Goal: Use online tool/utility: Utilize a website feature to perform a specific function

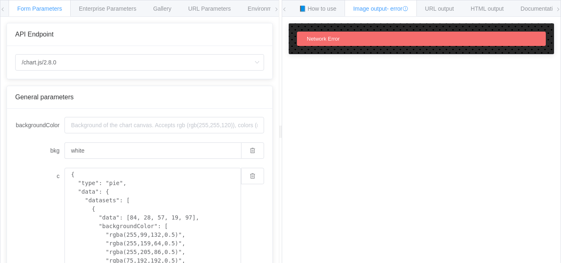
click at [372, 93] on div "How to maximize Image Charts in 3 steps Read the step-by-[PERSON_NAME] to the I…" at bounding box center [421, 146] width 279 height 259
click at [355, 38] on div "Network Error" at bounding box center [421, 39] width 249 height 14
click at [92, 61] on input "/chart.js/2.8.0" at bounding box center [139, 62] width 249 height 16
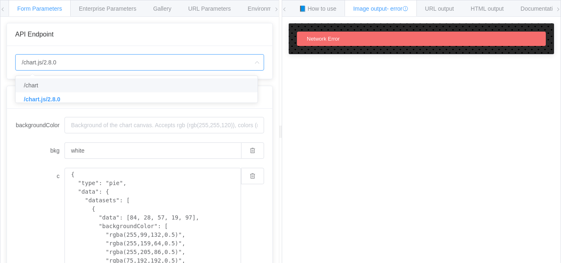
click at [117, 89] on li "/chart" at bounding box center [140, 85] width 248 height 14
type input "/chart"
type input "20"
